Goal: Transaction & Acquisition: Purchase product/service

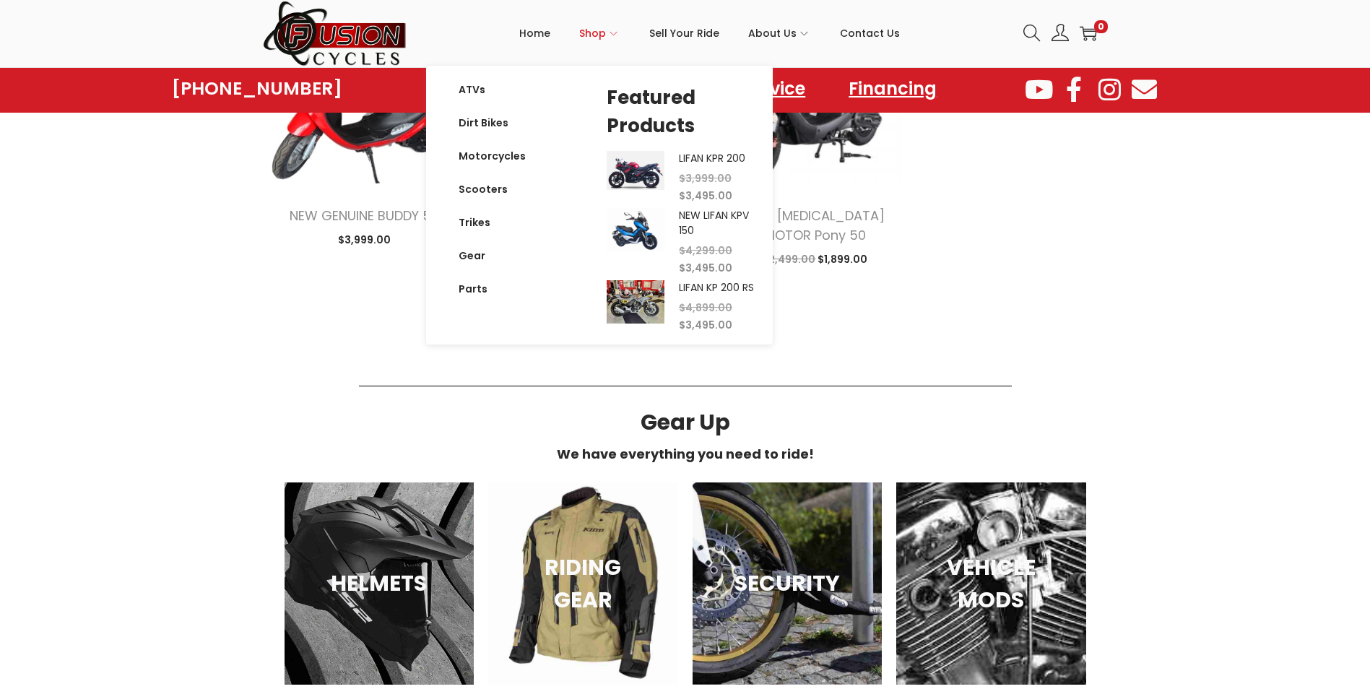
scroll to position [1228, 0]
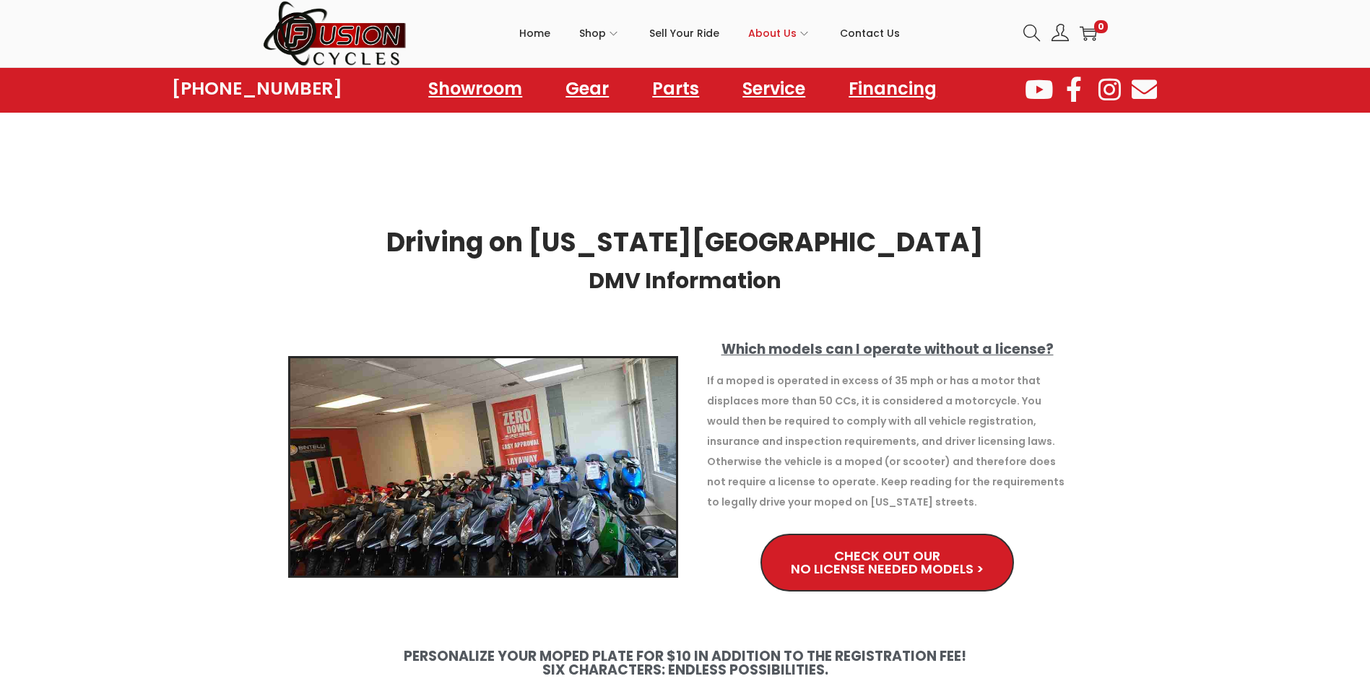
scroll to position [144, 0]
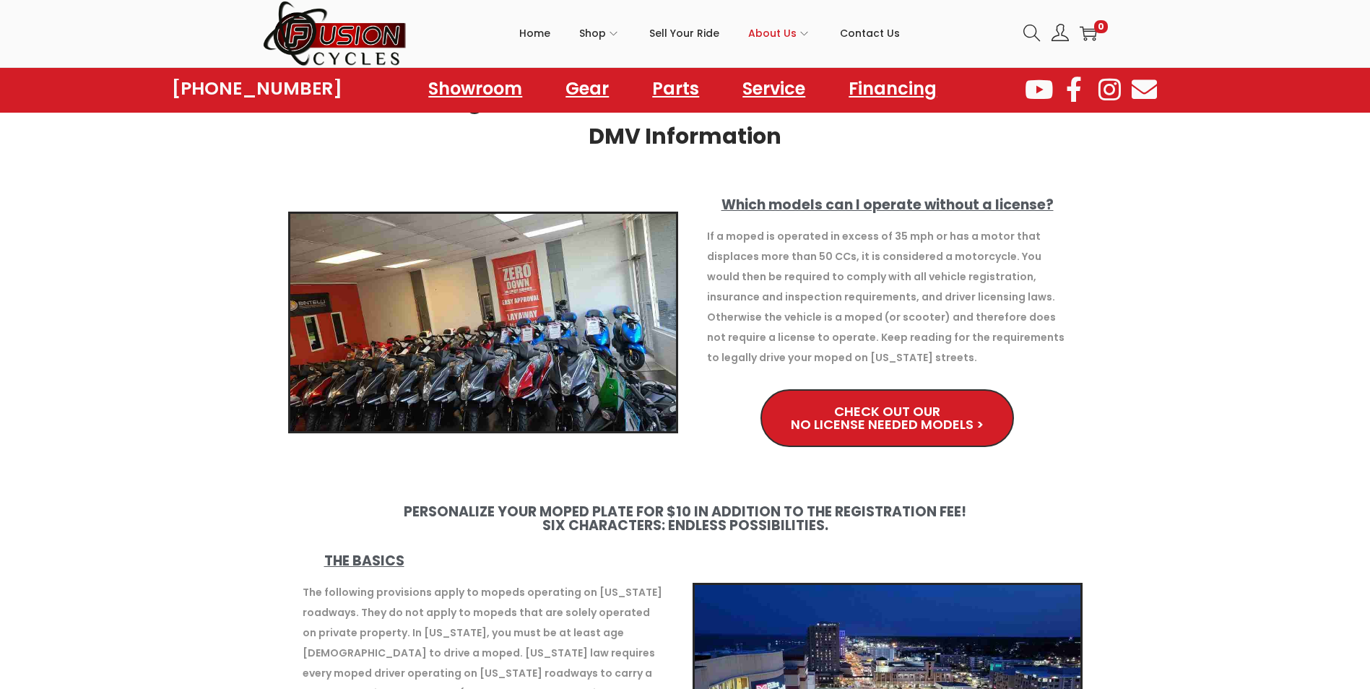
click at [839, 429] on span "Check Out Our No License Needed Models >" at bounding box center [887, 418] width 192 height 26
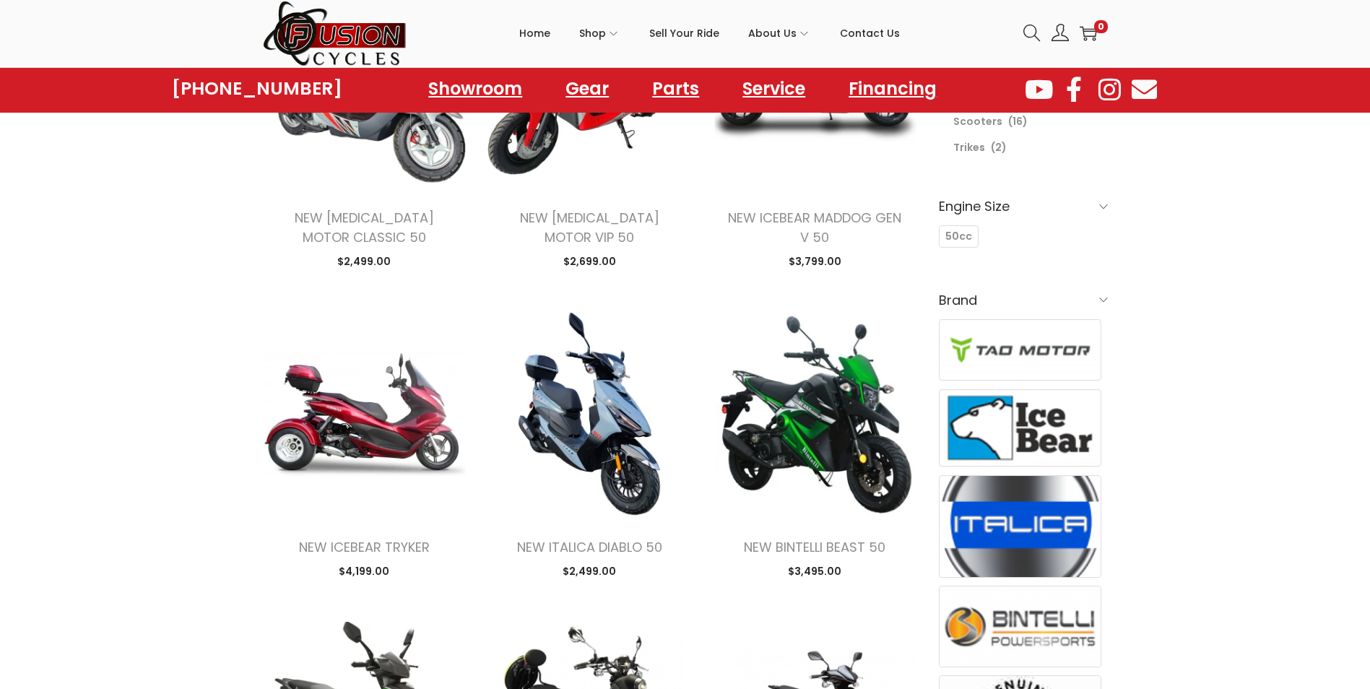
scroll to position [361, 0]
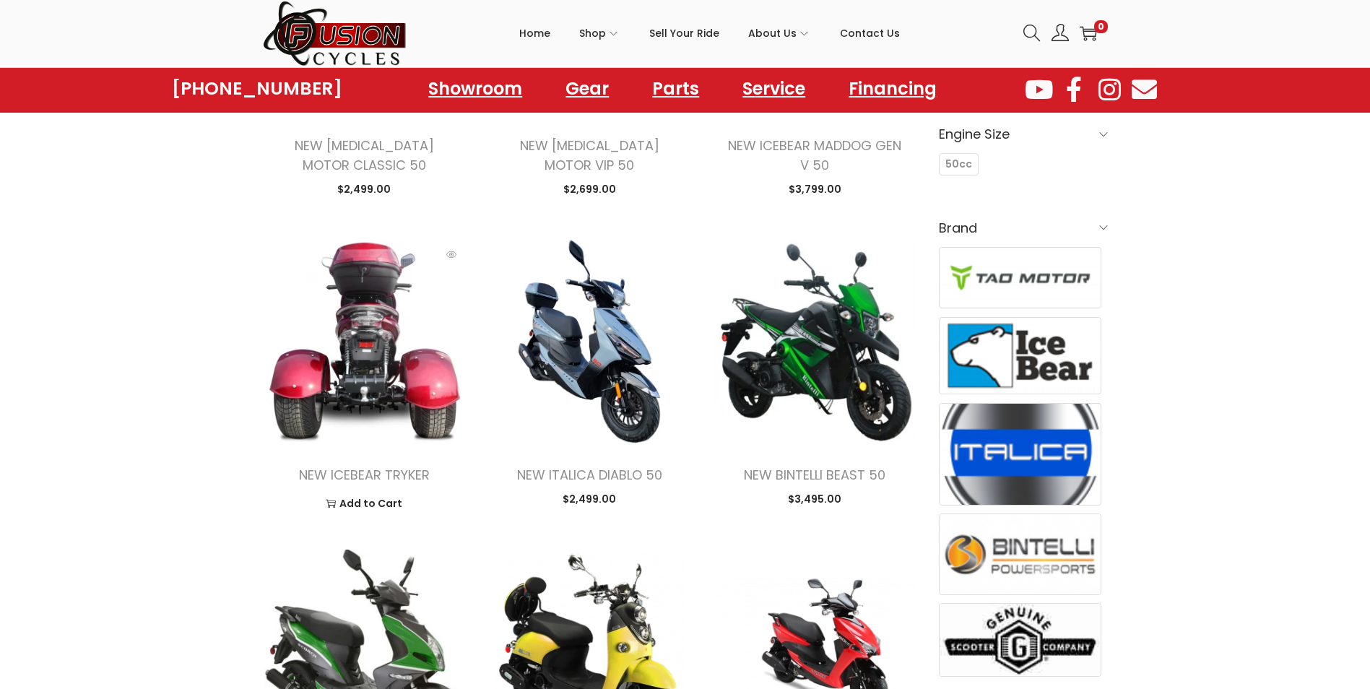
click at [386, 330] on img at bounding box center [365, 342] width 204 height 204
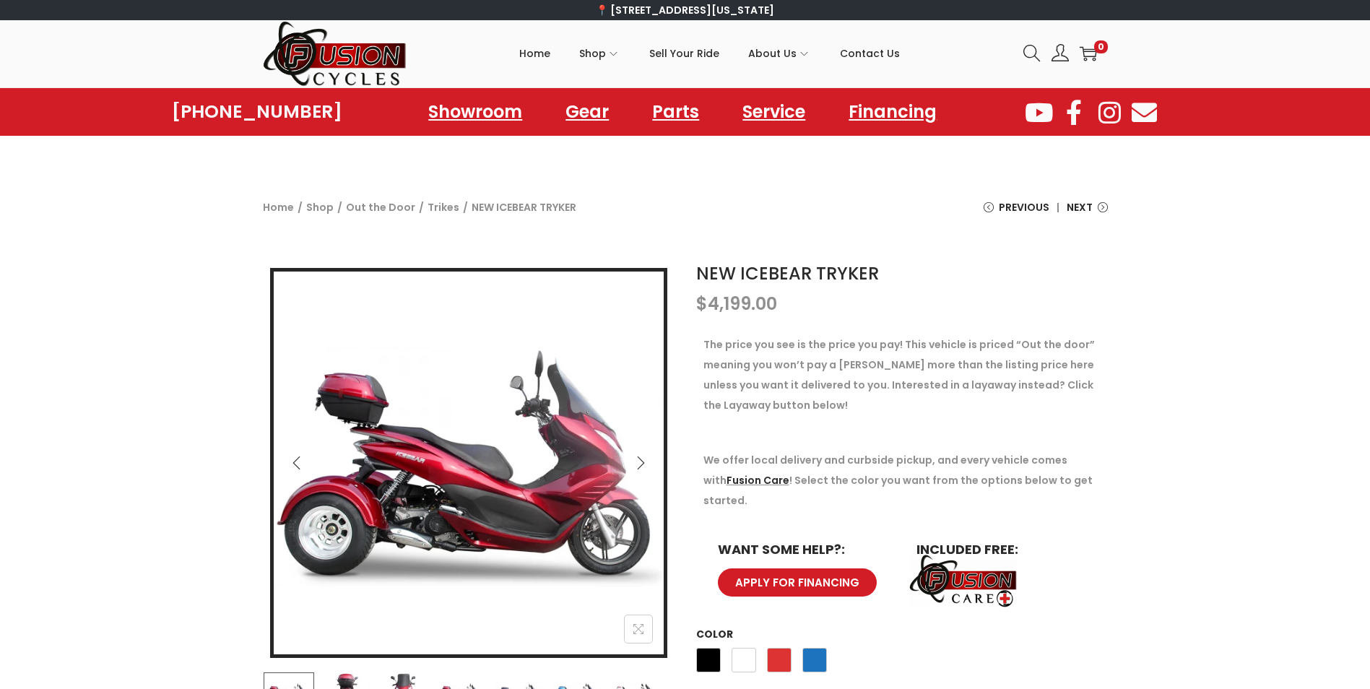
click at [641, 460] on icon "Next" at bounding box center [640, 462] width 7 height 13
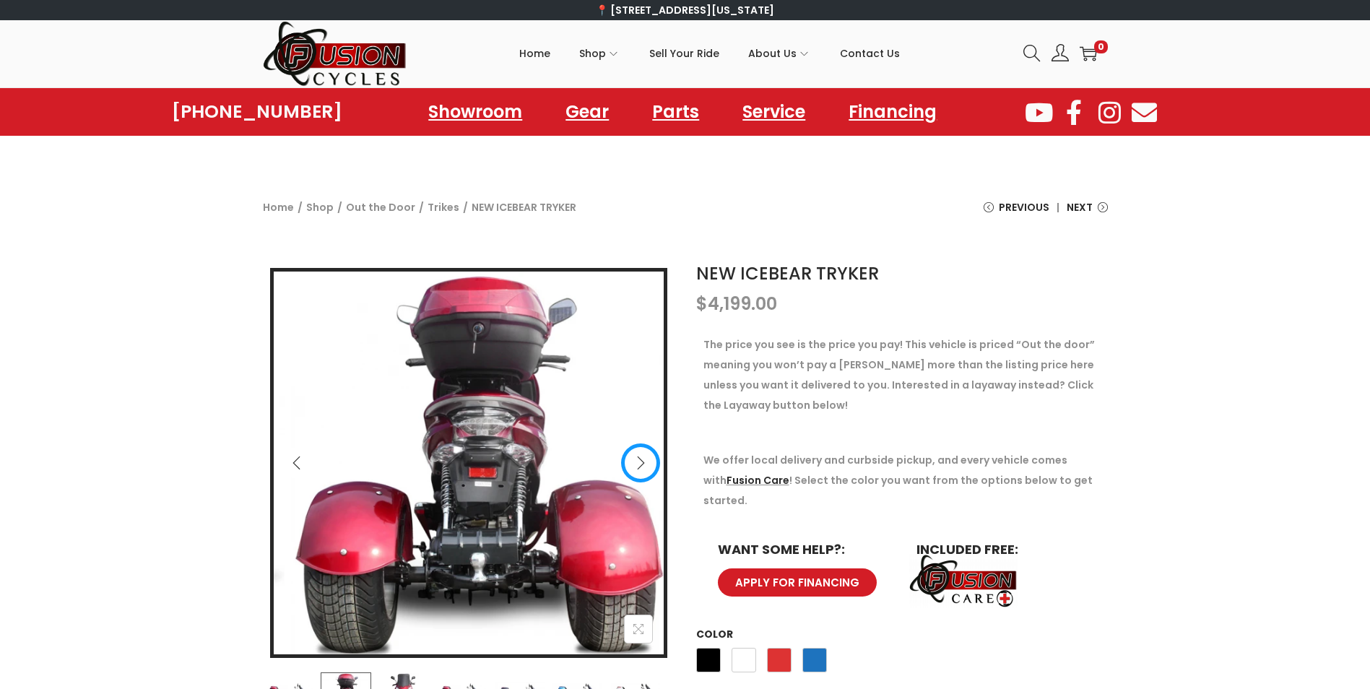
click at [641, 460] on icon "Next" at bounding box center [640, 462] width 7 height 13
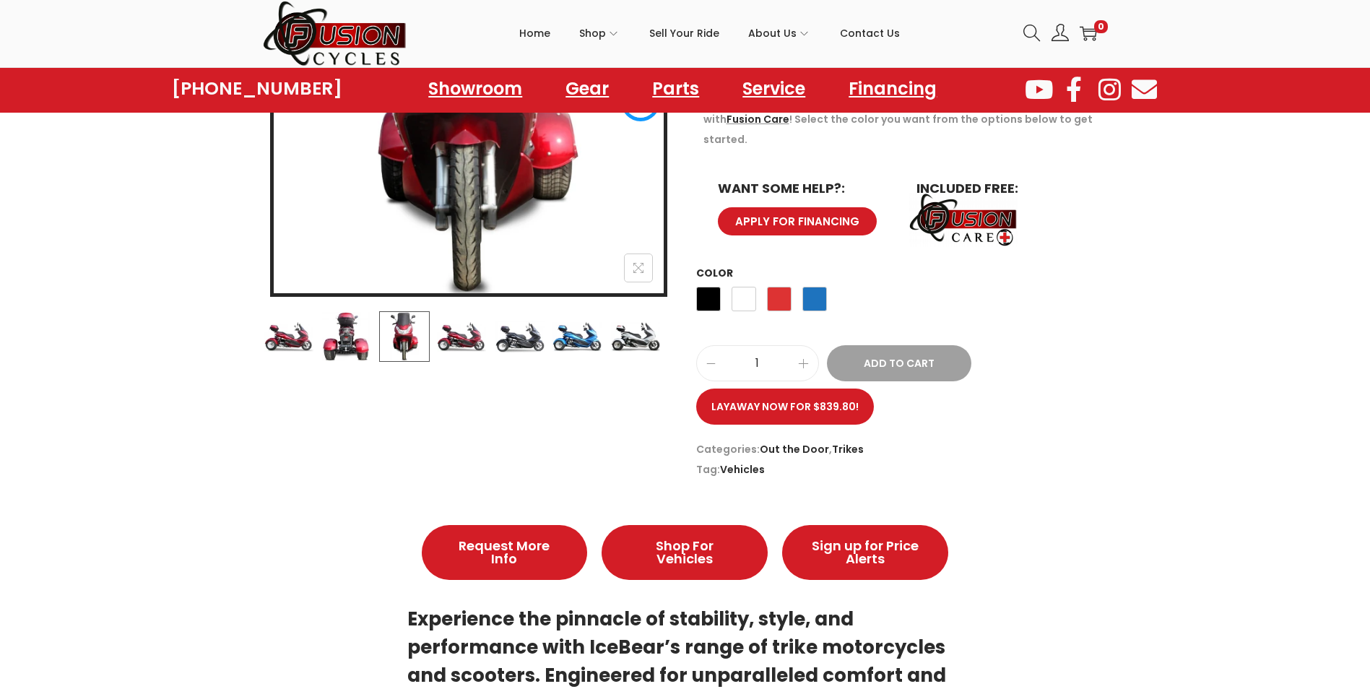
scroll to position [144, 0]
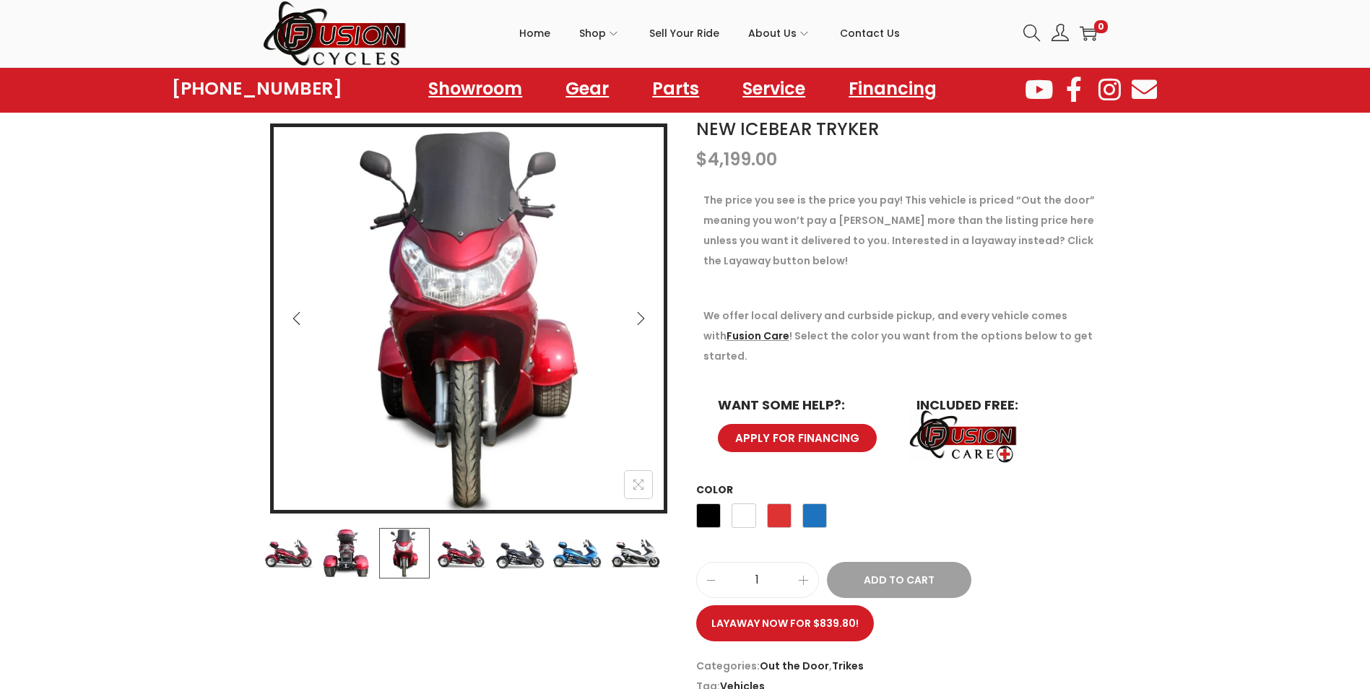
click at [635, 318] on icon "Next" at bounding box center [640, 318] width 14 height 14
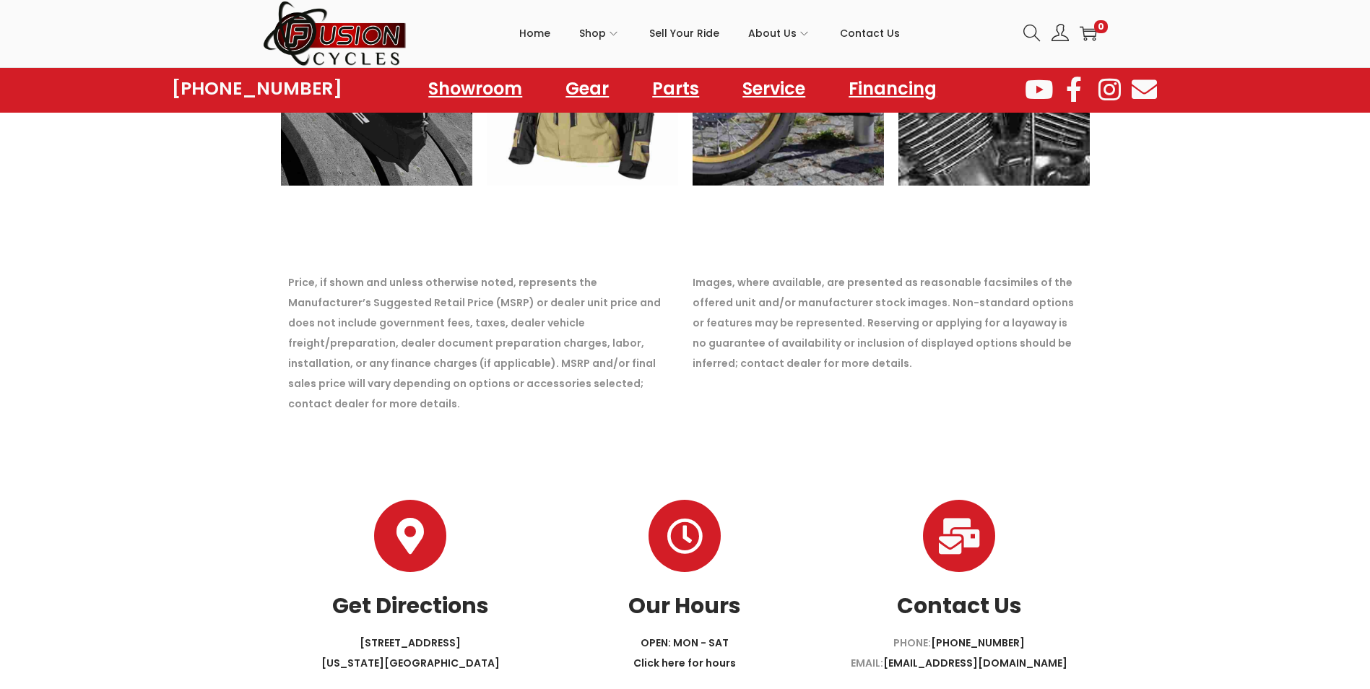
scroll to position [118, 0]
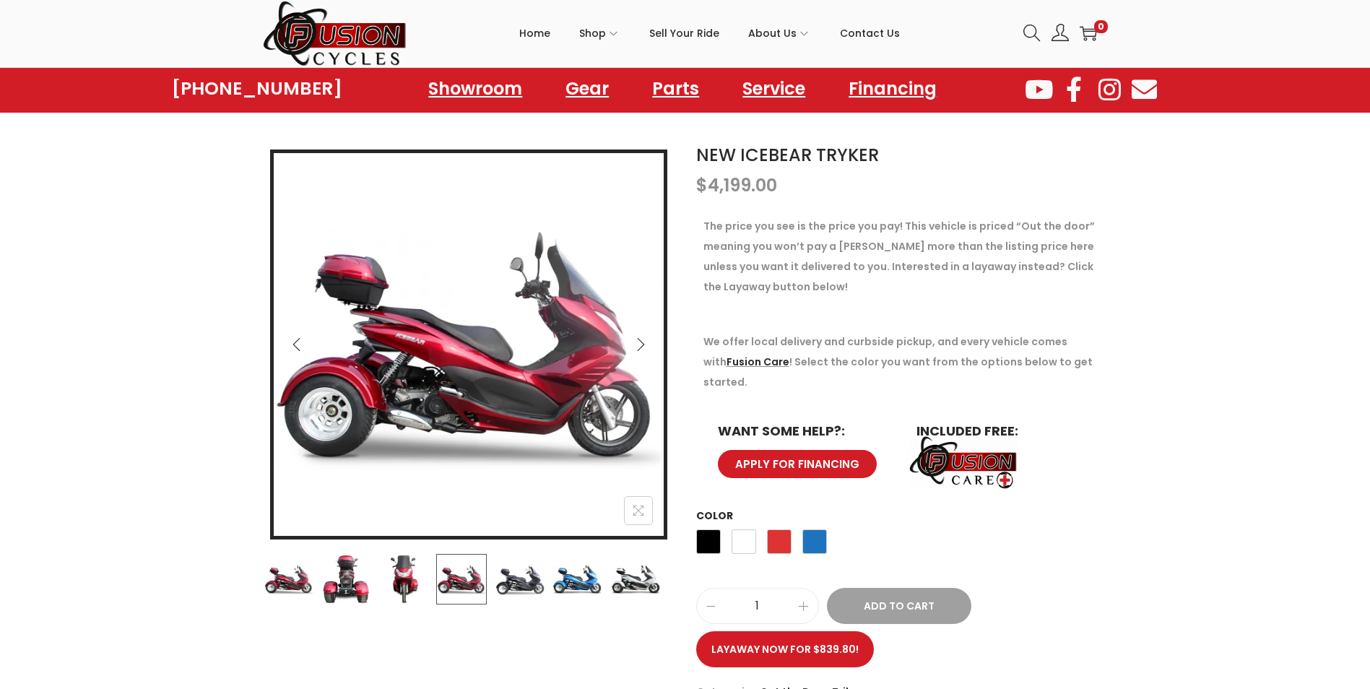
click at [524, 578] on img at bounding box center [520, 579] width 51 height 51
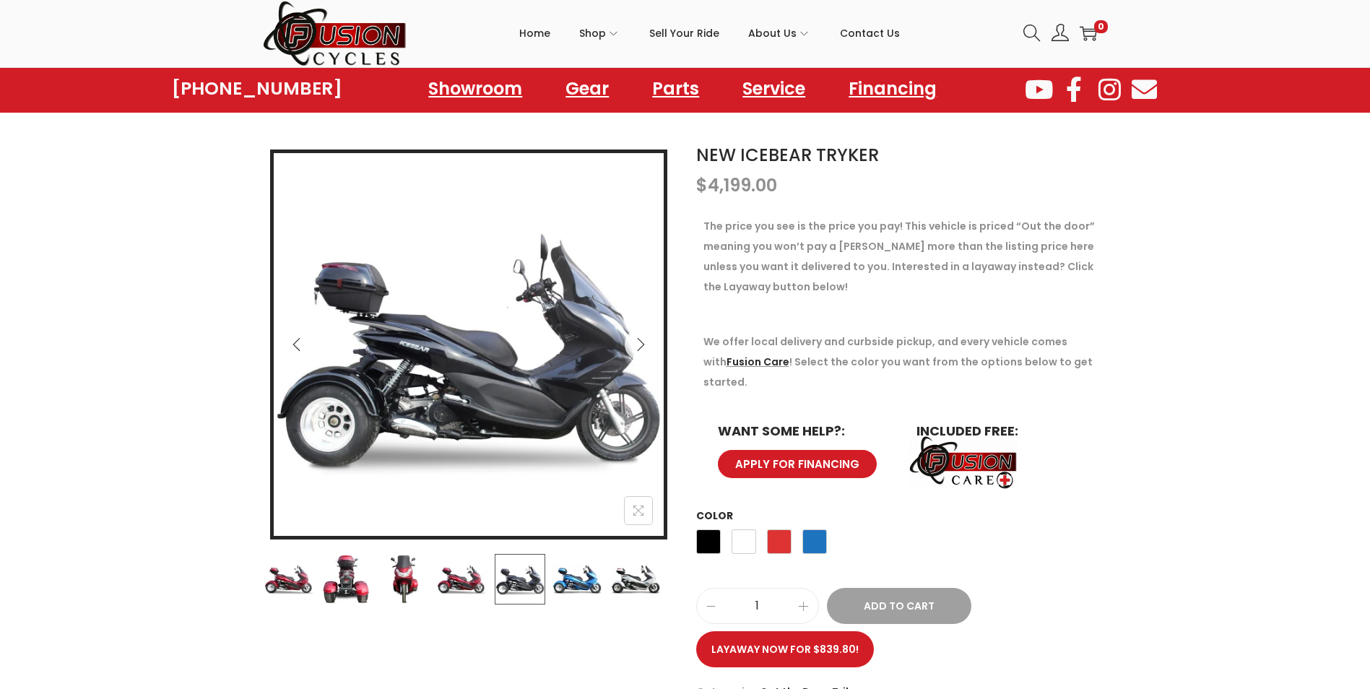
click at [586, 575] on img at bounding box center [577, 579] width 51 height 51
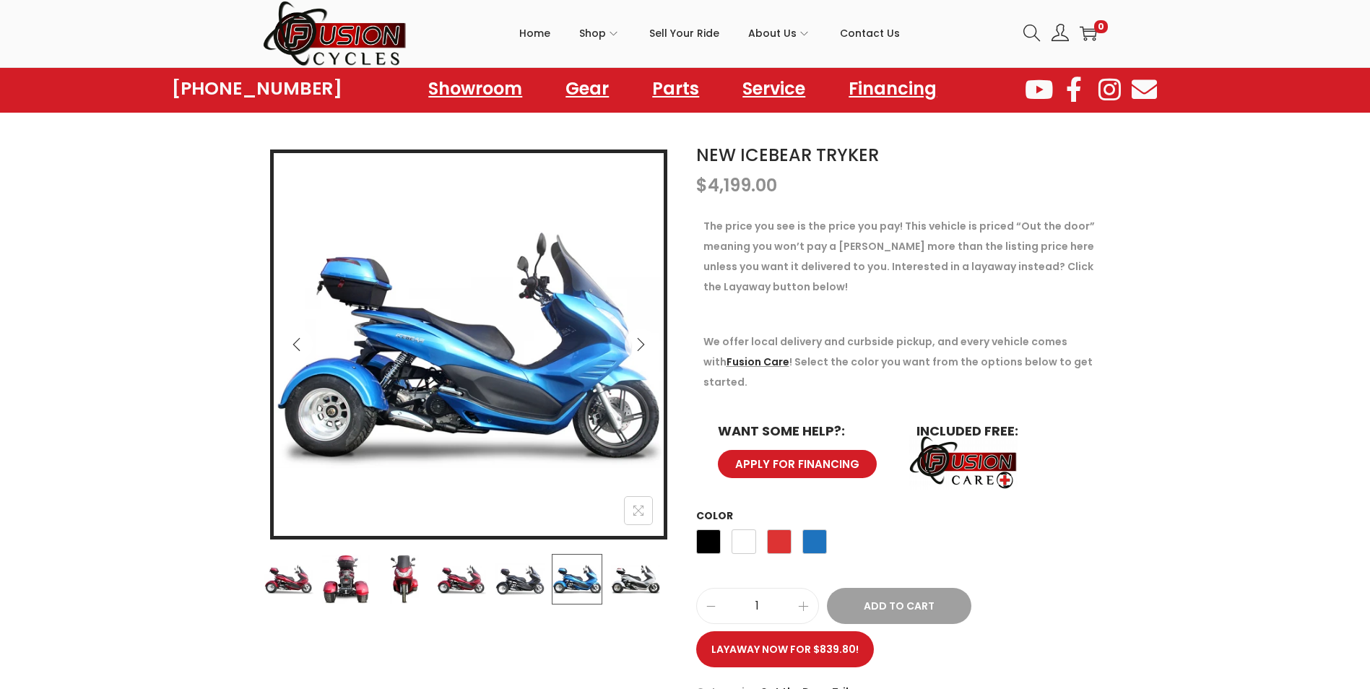
click at [628, 570] on img at bounding box center [635, 579] width 51 height 51
